Goal: Task Accomplishment & Management: Use online tool/utility

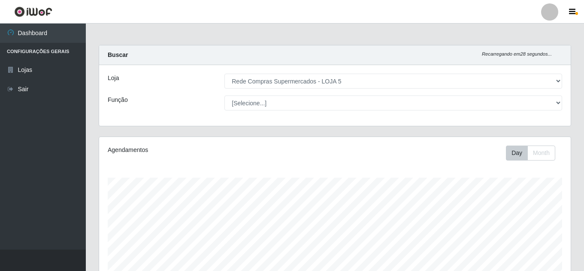
select select "397"
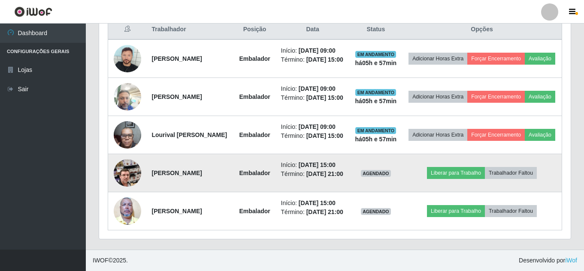
scroll to position [403, 0]
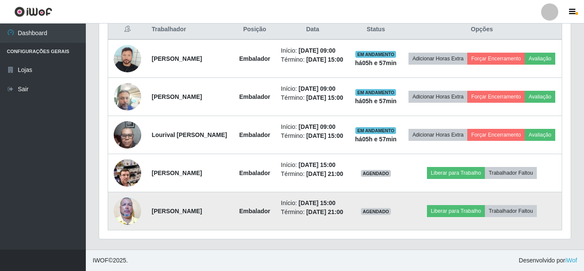
click at [125, 211] on img at bounding box center [127, 211] width 27 height 63
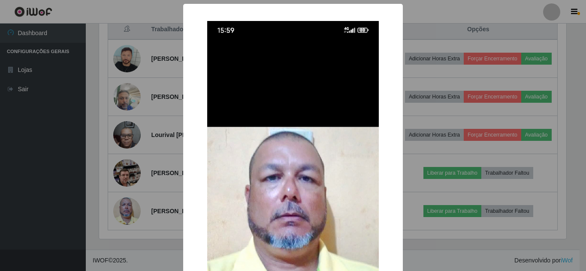
click at [29, 181] on div "× OK Cancel" at bounding box center [293, 135] width 586 height 271
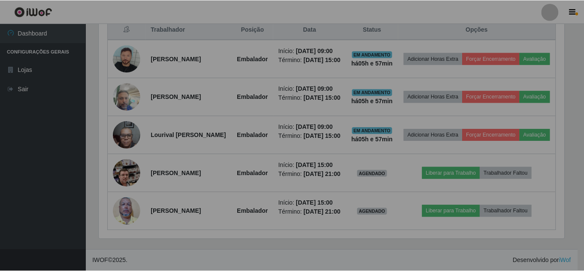
scroll to position [178, 471]
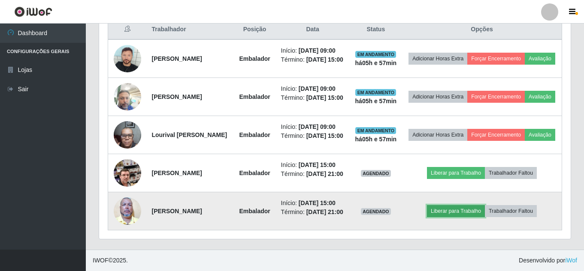
click at [469, 215] on button "Liberar para Trabalho" at bounding box center [456, 211] width 58 height 12
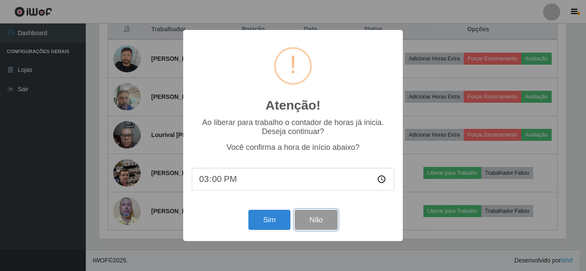
click at [315, 228] on button "Não" at bounding box center [316, 220] width 42 height 20
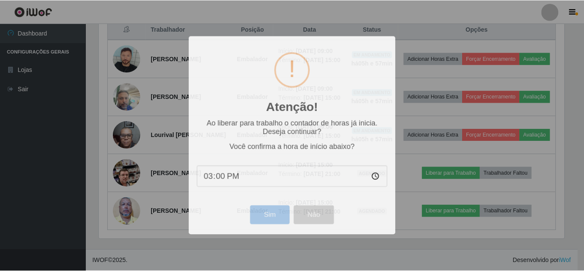
scroll to position [178, 471]
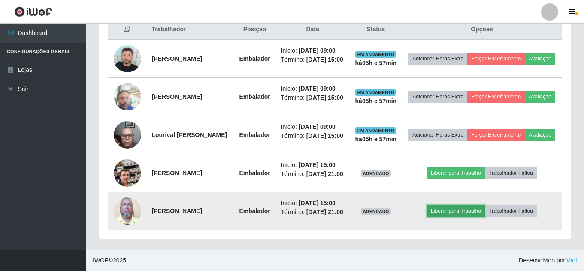
click at [469, 216] on button "Liberar para Trabalho" at bounding box center [456, 211] width 58 height 12
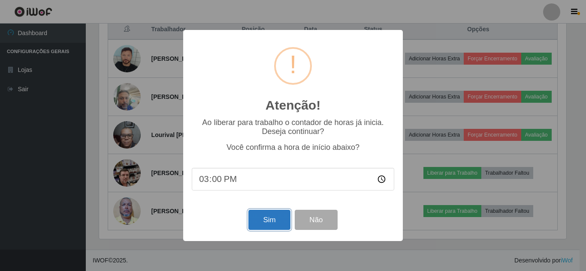
click at [277, 226] on button "Sim" at bounding box center [269, 220] width 42 height 20
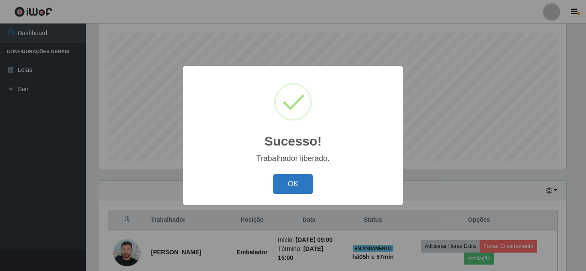
click at [298, 185] on button "OK" at bounding box center [293, 185] width 40 height 20
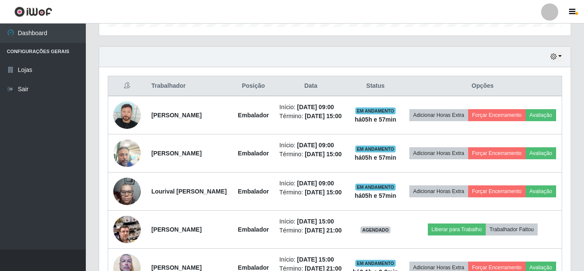
scroll to position [317, 0]
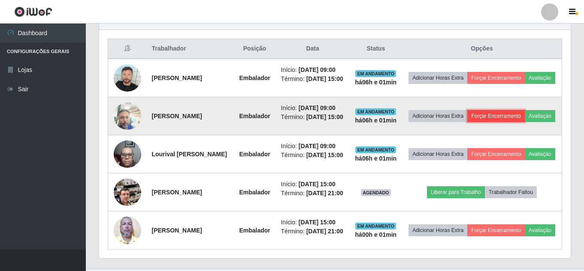
click at [524, 122] on button "Forçar Encerramento" at bounding box center [495, 116] width 57 height 12
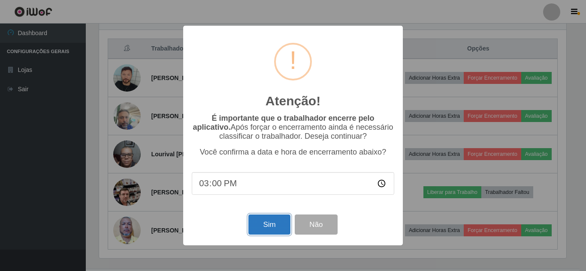
click at [266, 229] on button "Sim" at bounding box center [269, 225] width 42 height 20
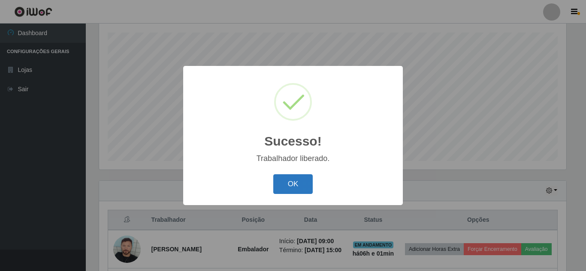
click at [304, 186] on button "OK" at bounding box center [293, 185] width 40 height 20
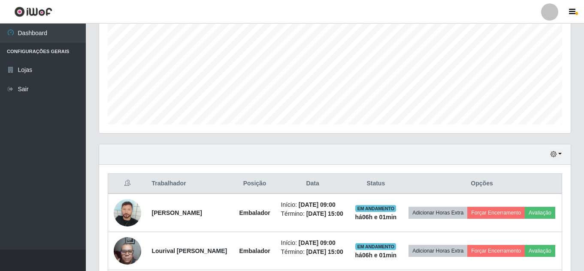
scroll to position [231, 0]
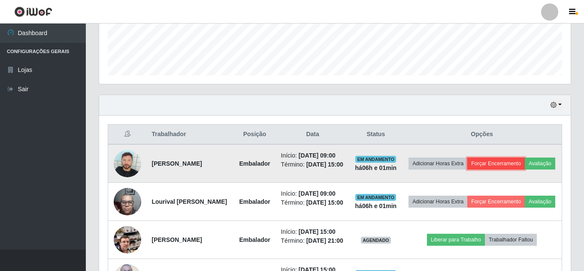
click at [520, 165] on button "Forçar Encerramento" at bounding box center [495, 164] width 57 height 12
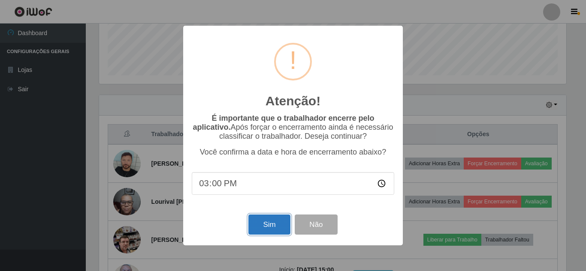
click at [258, 226] on button "Sim" at bounding box center [269, 225] width 42 height 20
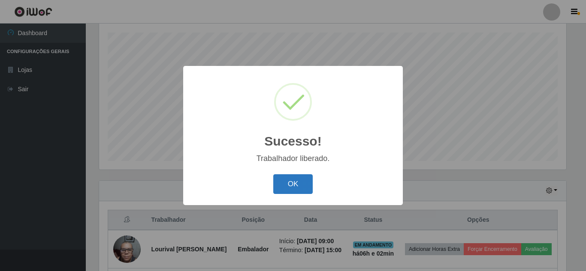
click at [296, 183] on button "OK" at bounding box center [293, 185] width 40 height 20
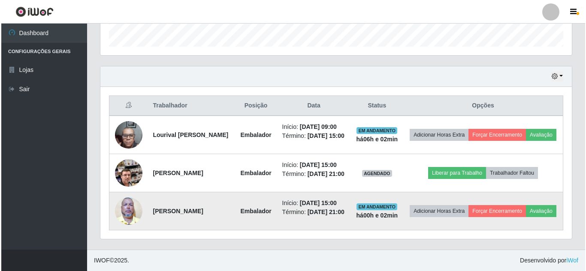
scroll to position [306, 0]
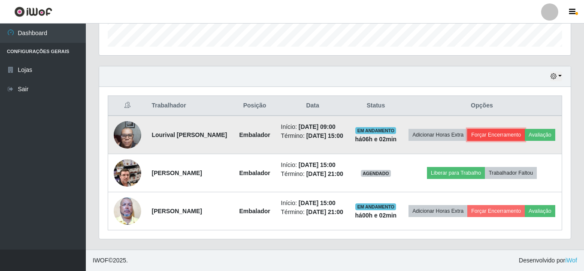
click at [521, 129] on button "Forçar Encerramento" at bounding box center [495, 135] width 57 height 12
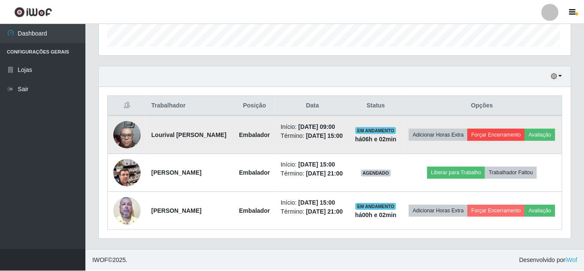
scroll to position [178, 467]
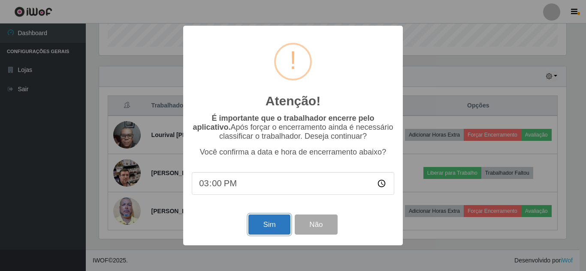
click at [264, 235] on button "Sim" at bounding box center [269, 225] width 42 height 20
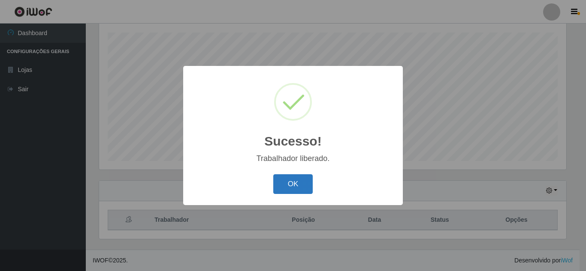
click at [289, 184] on button "OK" at bounding box center [293, 185] width 40 height 20
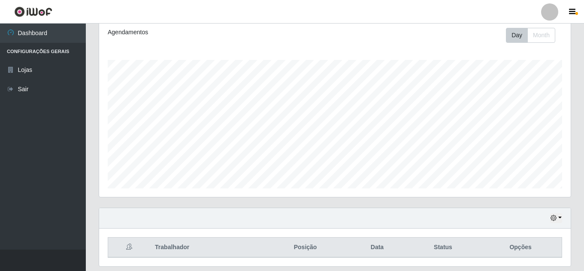
scroll to position [0, 0]
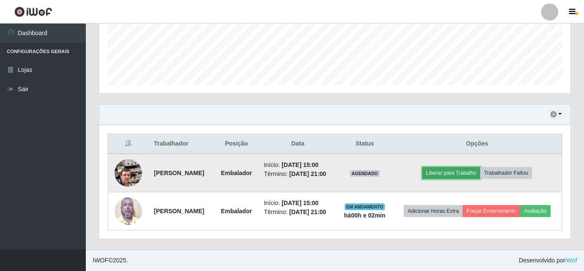
click at [453, 172] on button "Liberar para Trabalho" at bounding box center [451, 173] width 58 height 12
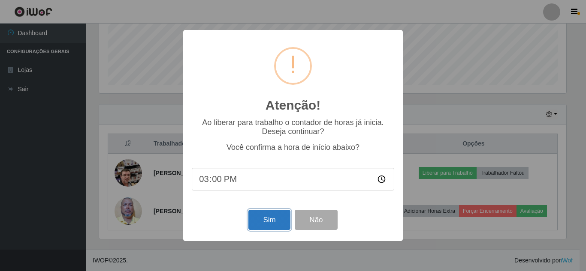
click at [273, 224] on button "Sim" at bounding box center [269, 220] width 42 height 20
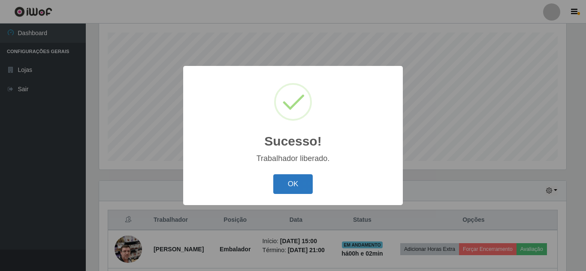
click at [307, 185] on button "OK" at bounding box center [293, 185] width 40 height 20
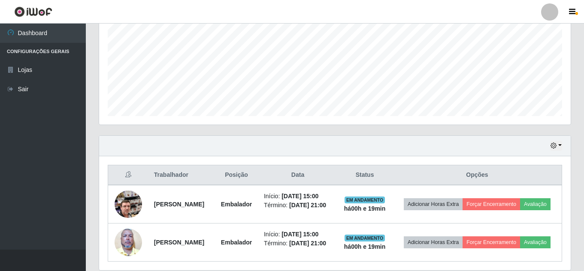
scroll to position [222, 0]
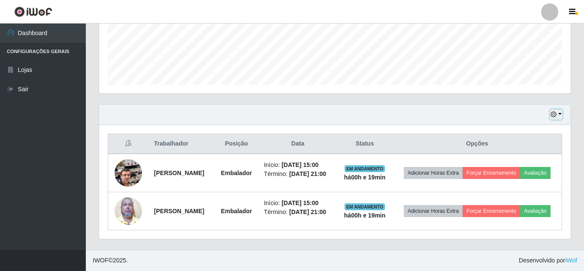
click at [554, 114] on icon "button" at bounding box center [553, 114] width 6 height 6
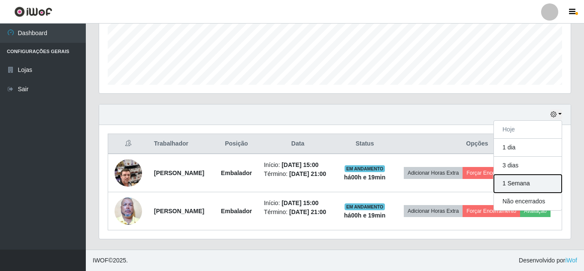
click at [519, 182] on button "1 Semana" at bounding box center [527, 184] width 68 height 18
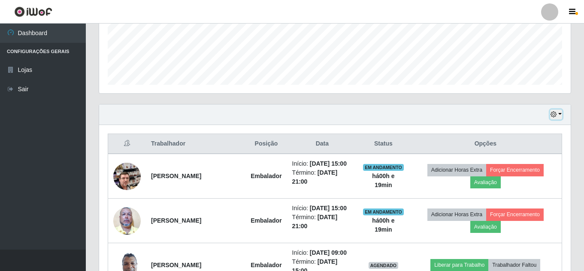
click at [553, 115] on icon "button" at bounding box center [553, 114] width 6 height 6
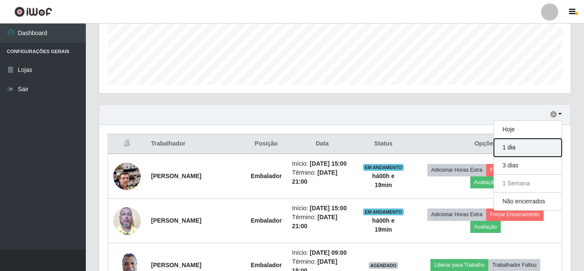
click at [534, 144] on button "1 dia" at bounding box center [527, 148] width 68 height 18
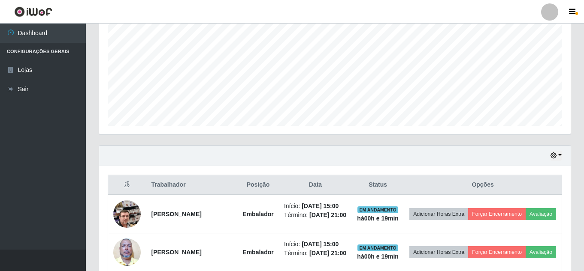
scroll to position [179, 0]
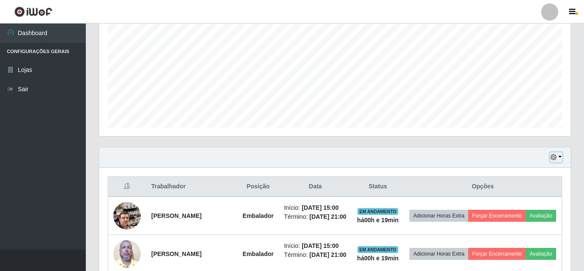
click at [551, 157] on icon "button" at bounding box center [553, 157] width 6 height 6
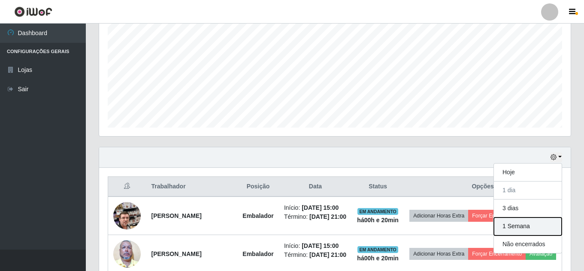
click at [506, 226] on button "1 Semana" at bounding box center [527, 227] width 68 height 18
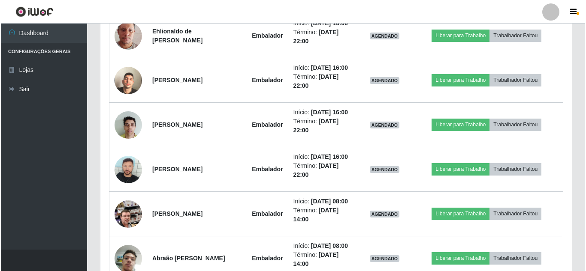
scroll to position [2108, 0]
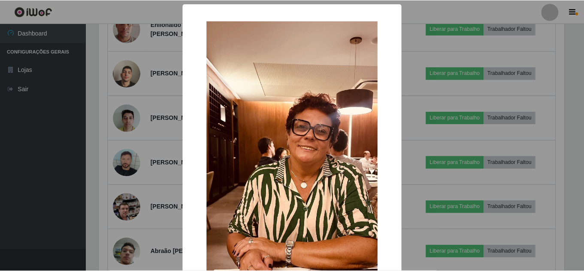
scroll to position [178, 467]
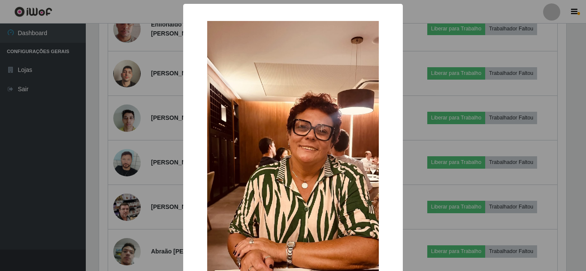
click at [66, 181] on div "× OK Cancel" at bounding box center [293, 135] width 586 height 271
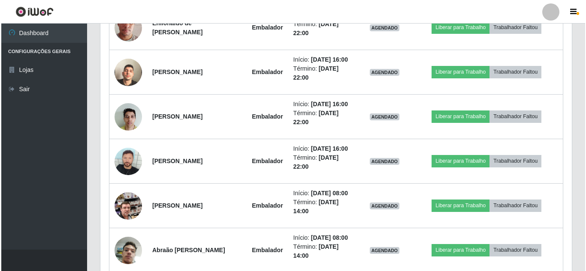
scroll to position [2032, 0]
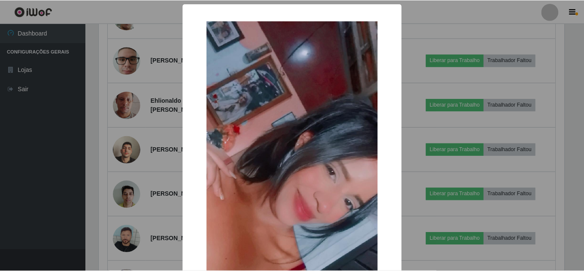
scroll to position [178, 467]
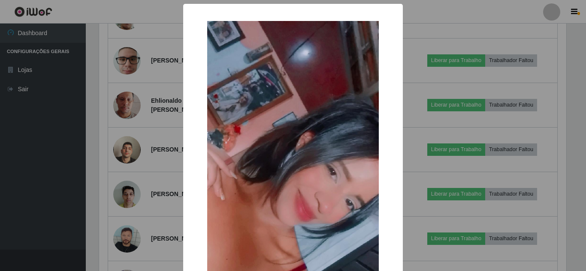
click at [72, 180] on div "× OK Cancel" at bounding box center [293, 135] width 586 height 271
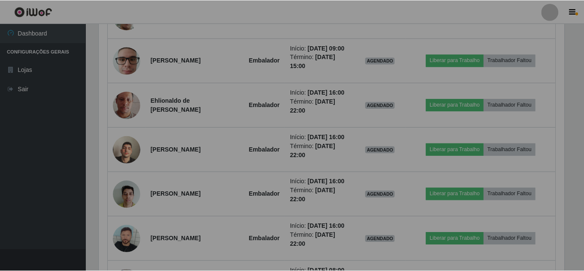
scroll to position [178, 471]
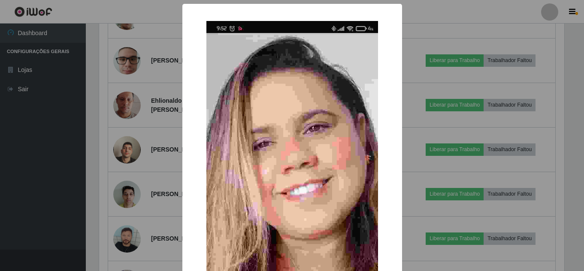
scroll to position [178, 467]
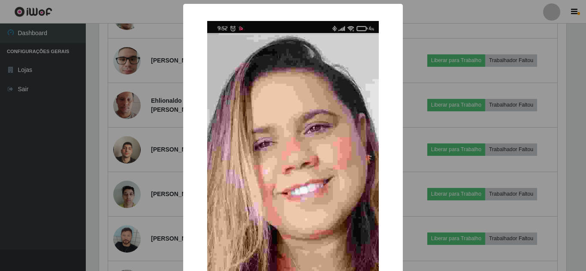
click at [48, 132] on div "× OK Cancel" at bounding box center [293, 135] width 586 height 271
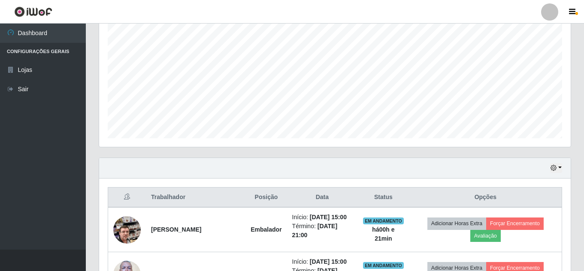
scroll to position [172, 0]
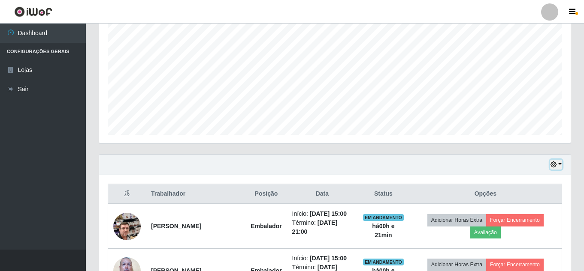
click at [554, 165] on icon "button" at bounding box center [553, 165] width 6 height 6
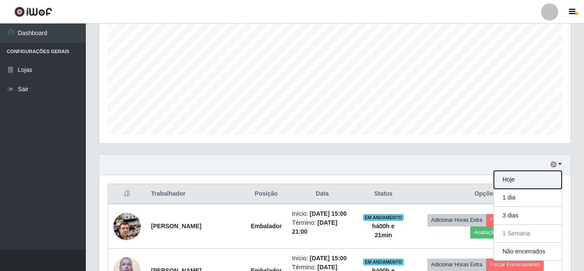
click at [535, 177] on button "Hoje" at bounding box center [527, 180] width 68 height 18
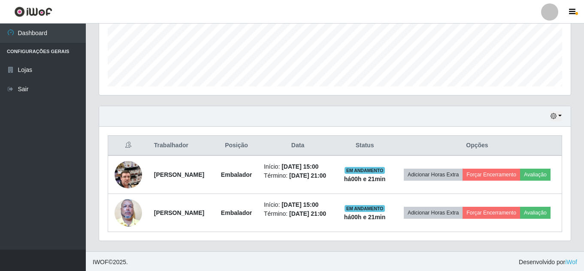
scroll to position [222, 0]
